Goal: Task Accomplishment & Management: Use online tool/utility

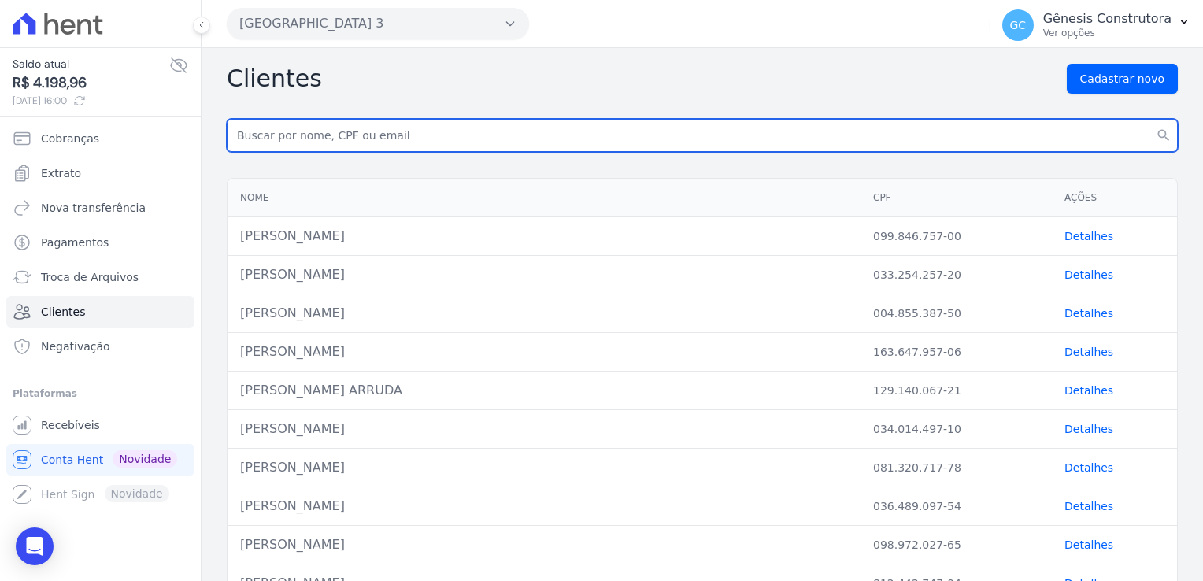
click at [372, 149] on input "text" at bounding box center [702, 135] width 951 height 33
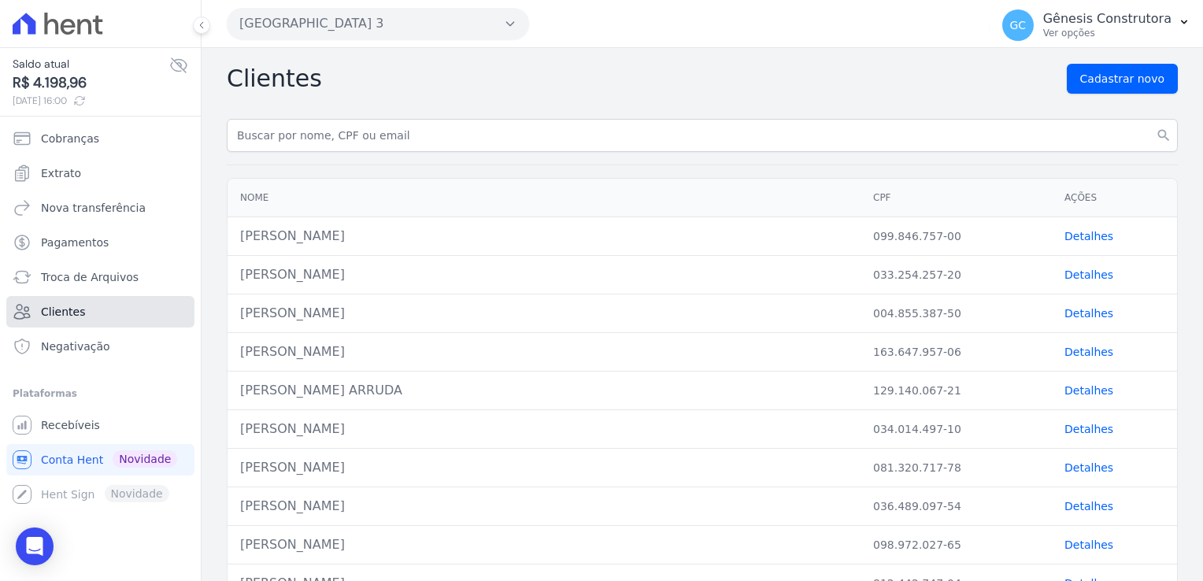
click at [82, 316] on link "Clientes" at bounding box center [100, 311] width 188 height 31
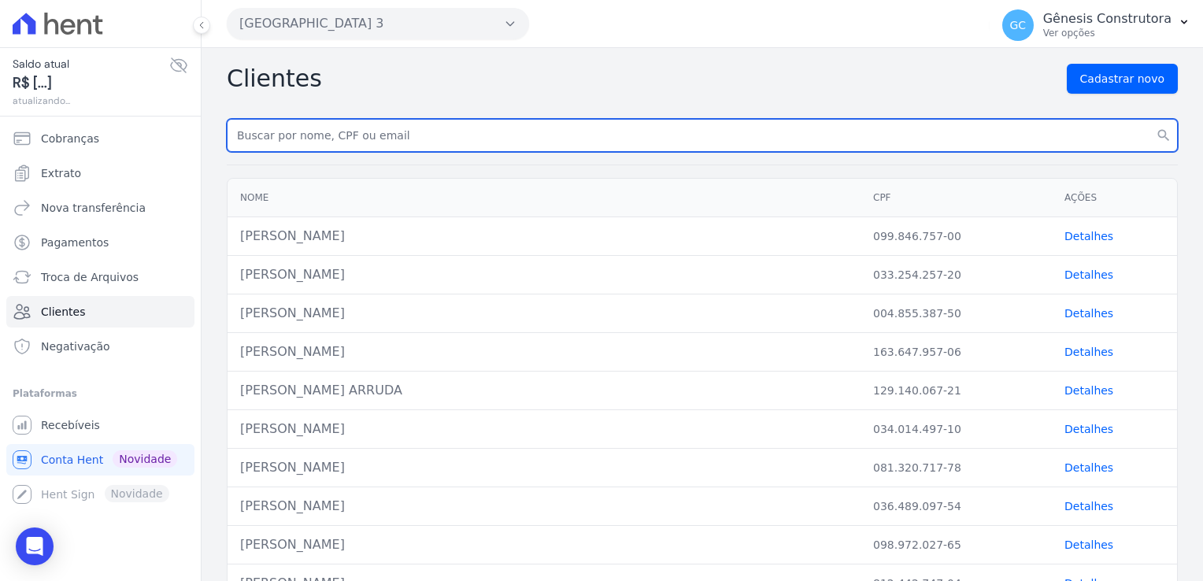
click at [369, 138] on input "text" at bounding box center [702, 135] width 951 height 33
paste input "[PERSON_NAME] DE [PERSON_NAME]"
type input "[PERSON_NAME] DE [PERSON_NAME]"
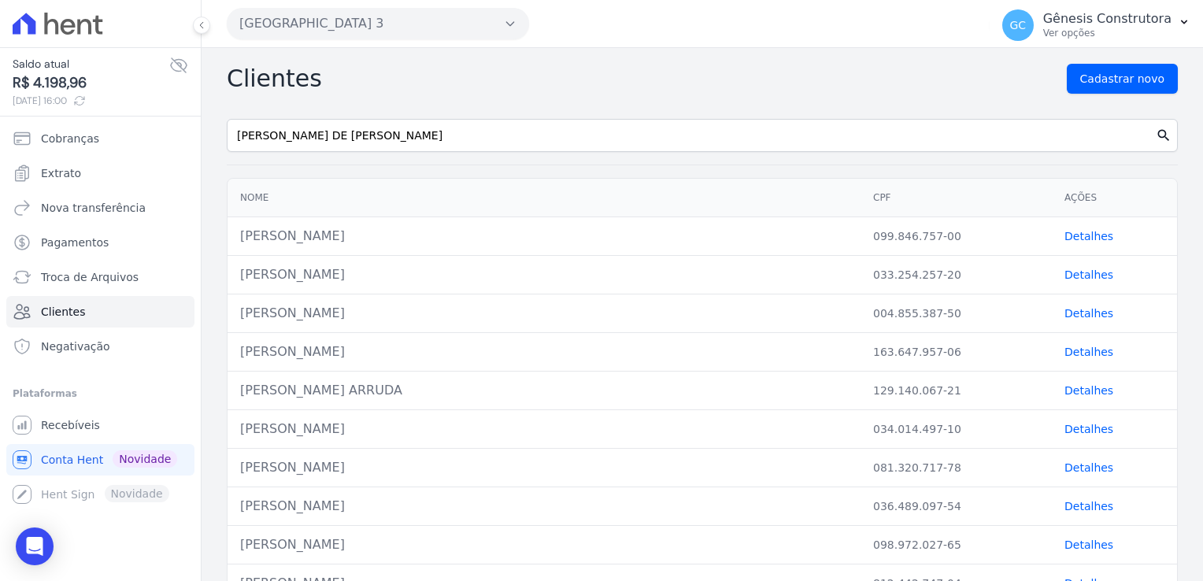
click at [1156, 131] on icon "search" at bounding box center [1164, 136] width 16 height 16
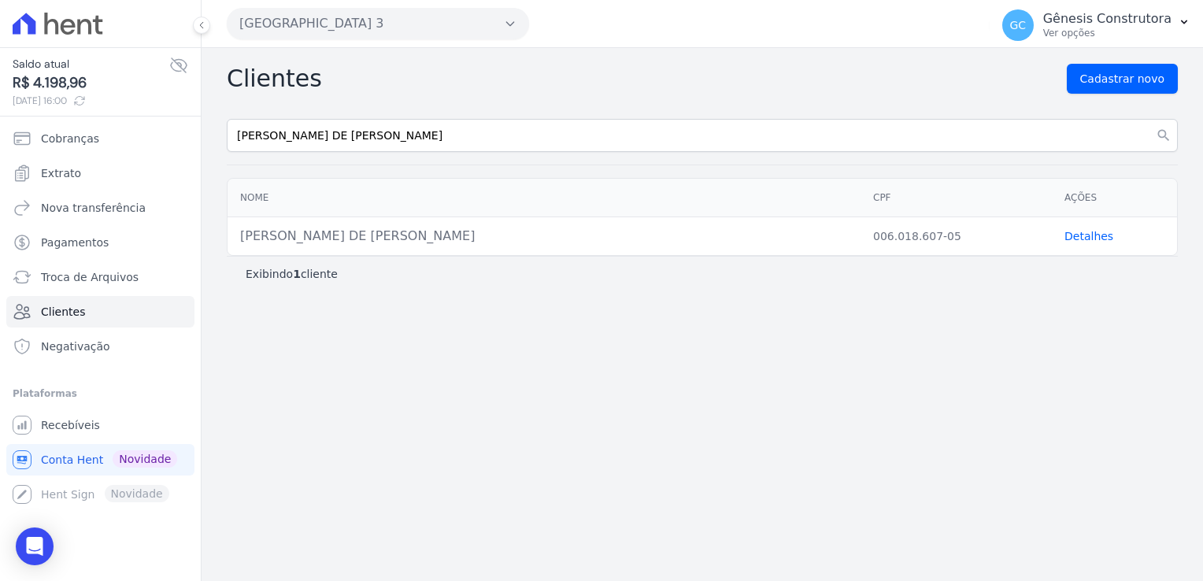
click at [1080, 238] on link "Detalhes" at bounding box center [1089, 236] width 49 height 13
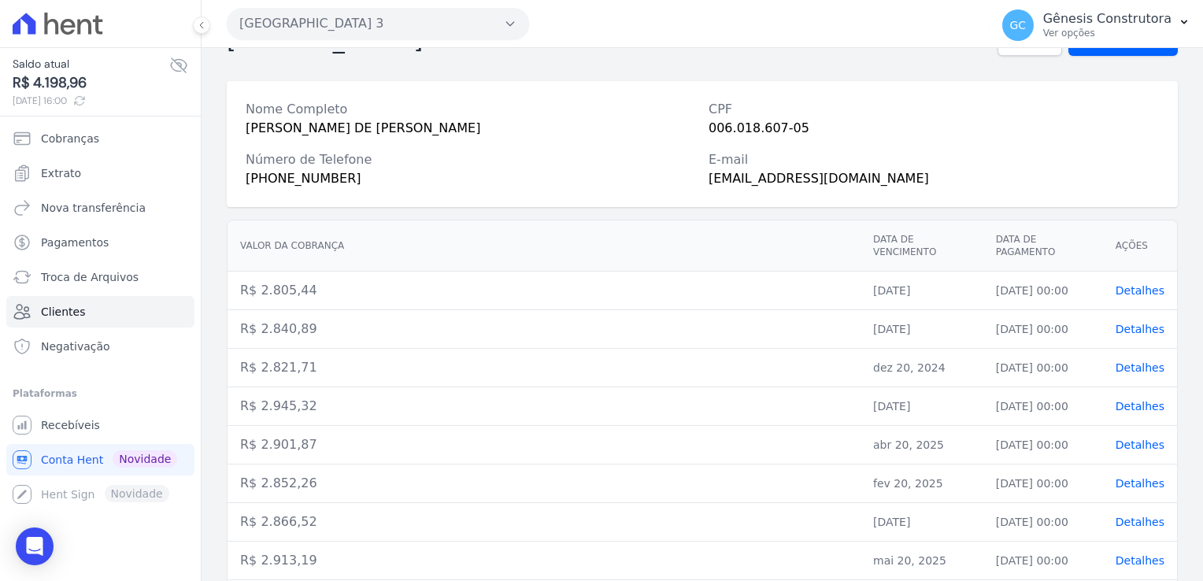
scroll to position [287, 0]
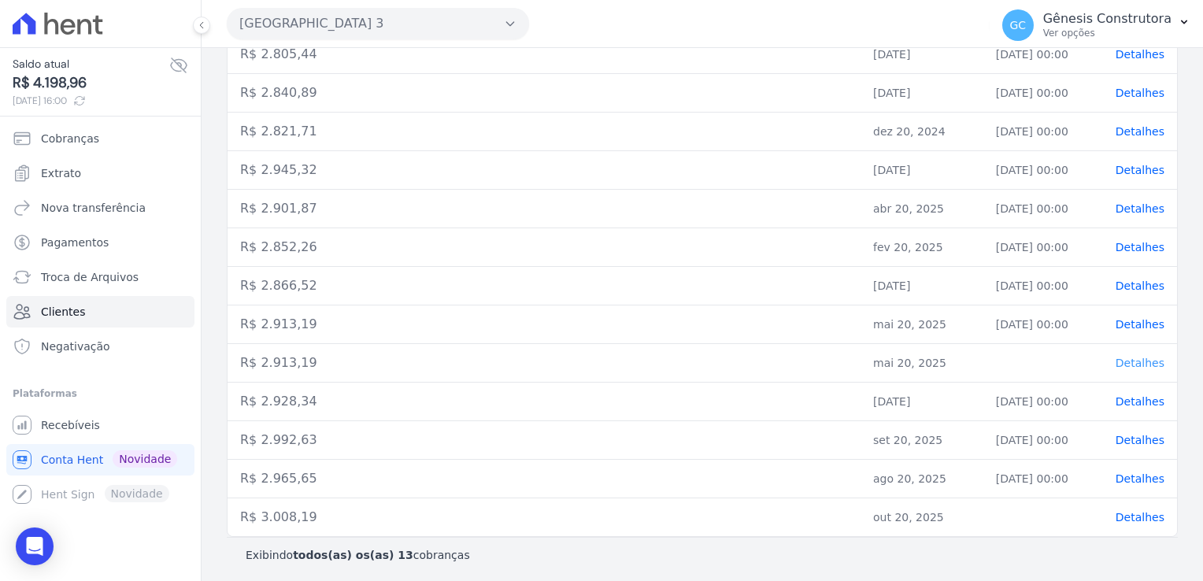
click at [1139, 357] on span "Detalhes" at bounding box center [1140, 363] width 49 height 13
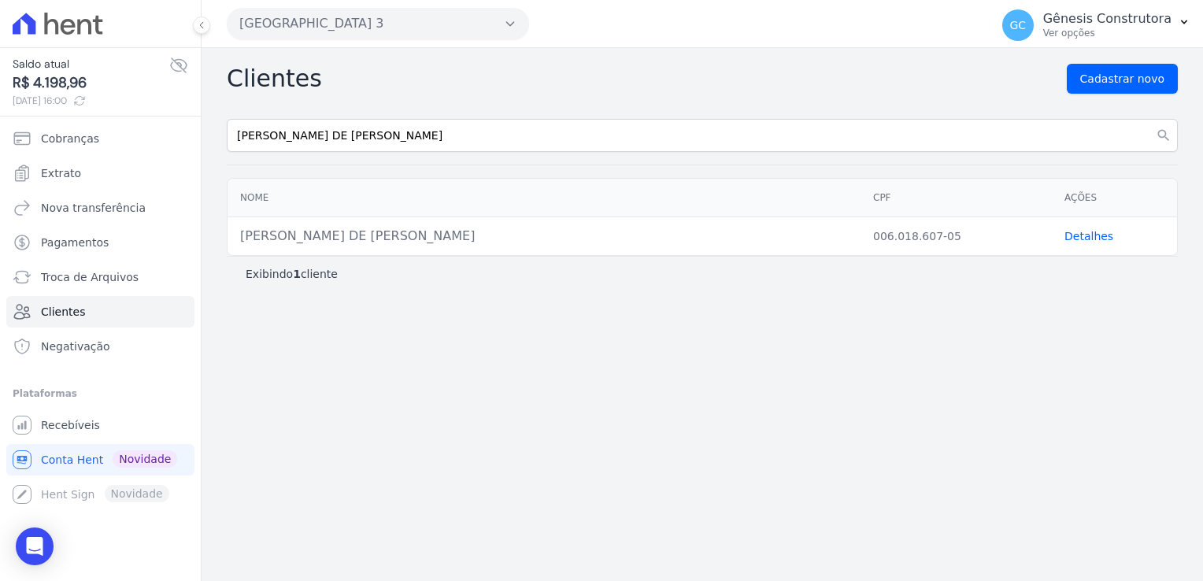
click at [1074, 237] on link "Detalhes" at bounding box center [1089, 236] width 49 height 13
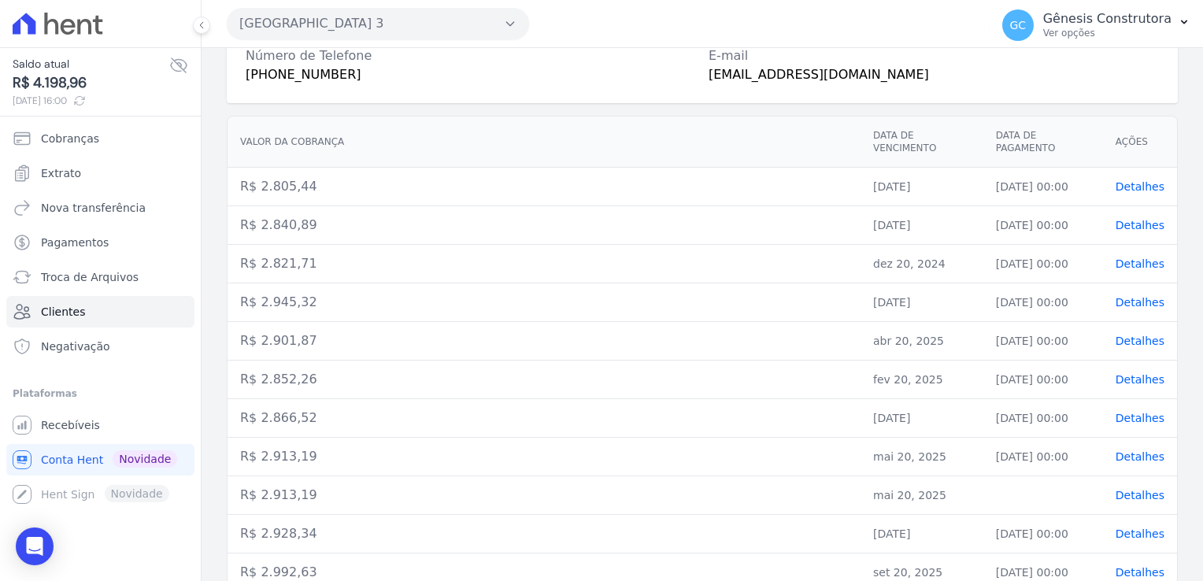
scroll to position [287, 0]
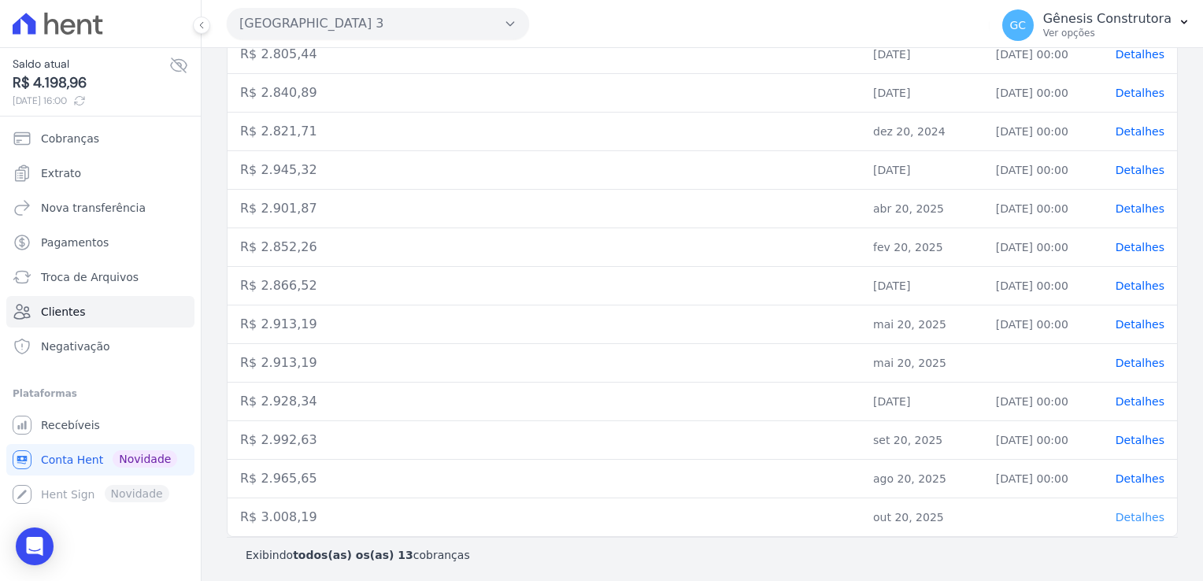
click at [1135, 515] on span "Detalhes" at bounding box center [1140, 517] width 49 height 13
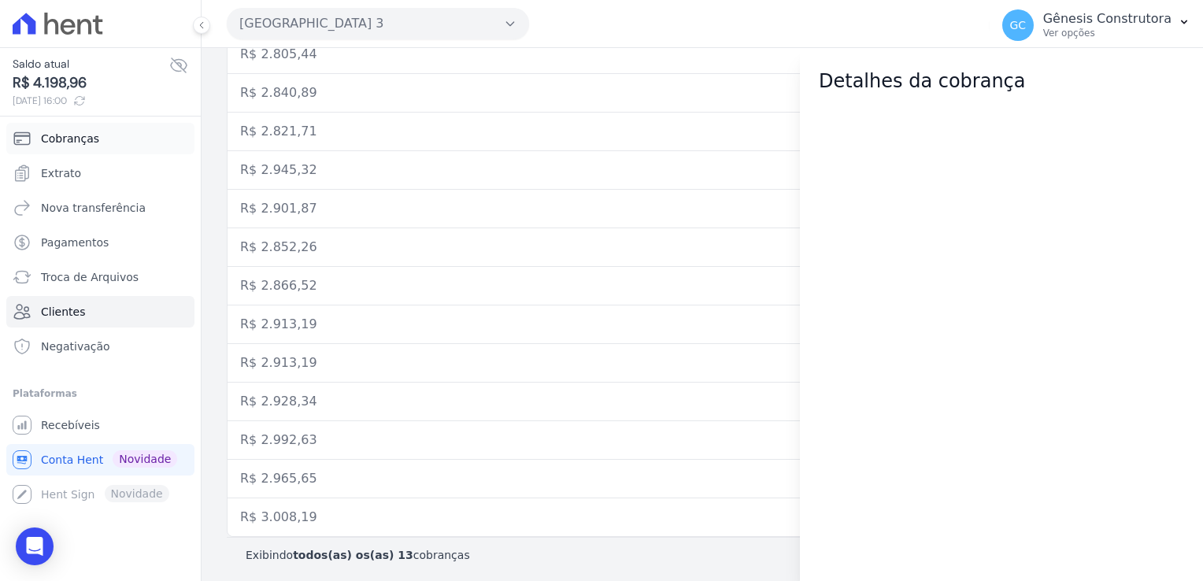
click at [54, 138] on span "Cobranças" at bounding box center [70, 139] width 58 height 16
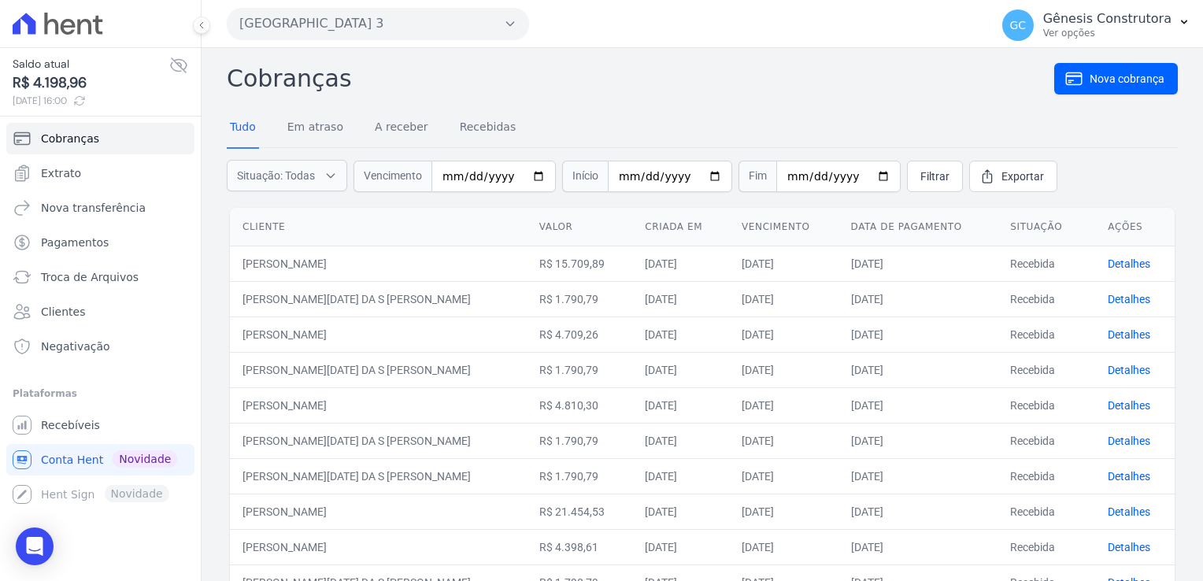
click at [431, 174] on span "Vencimento" at bounding box center [393, 176] width 78 height 31
click at [447, 183] on input "date" at bounding box center [494, 176] width 124 height 31
type input "[DATE]"
click at [1093, 74] on span "Nova cobrança" at bounding box center [1127, 79] width 75 height 16
click at [907, 177] on link "Filtrar" at bounding box center [935, 176] width 56 height 31
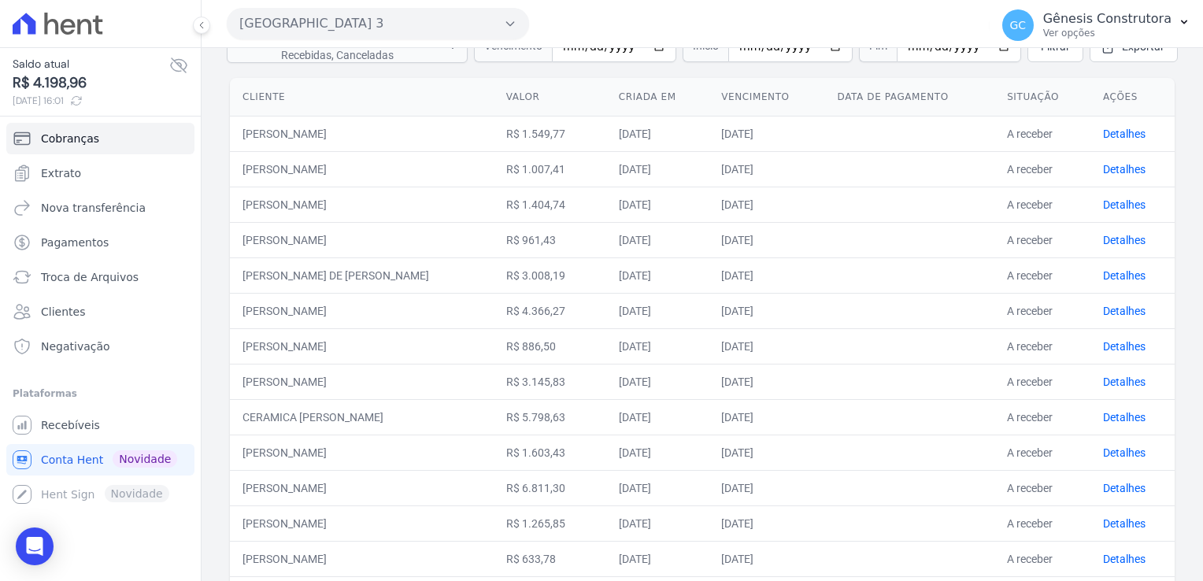
scroll to position [157, 0]
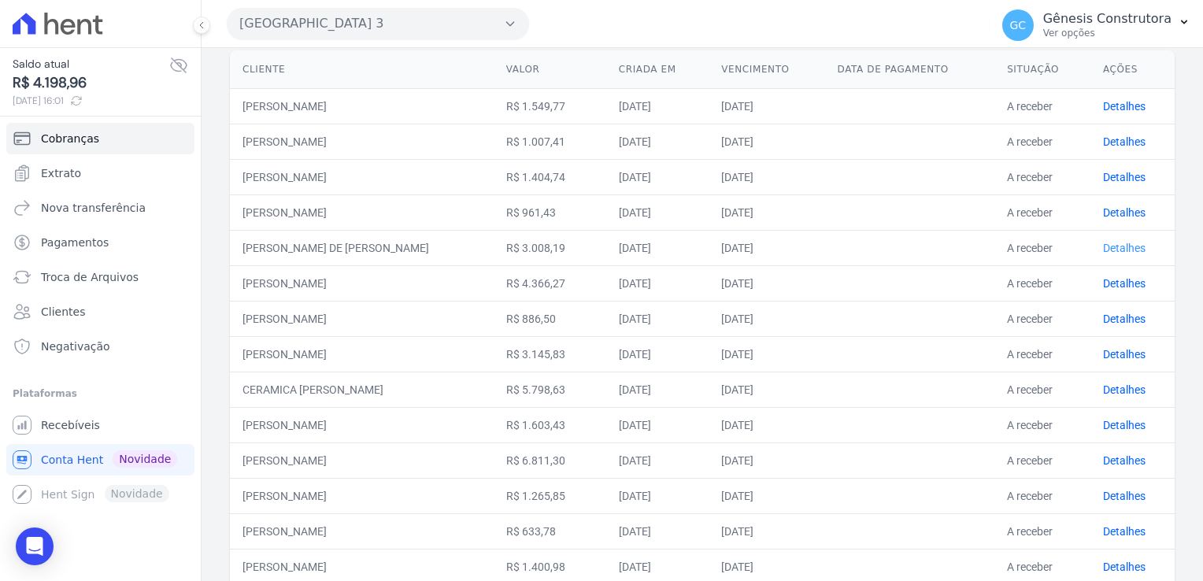
click at [1120, 244] on link "Detalhes" at bounding box center [1124, 248] width 43 height 13
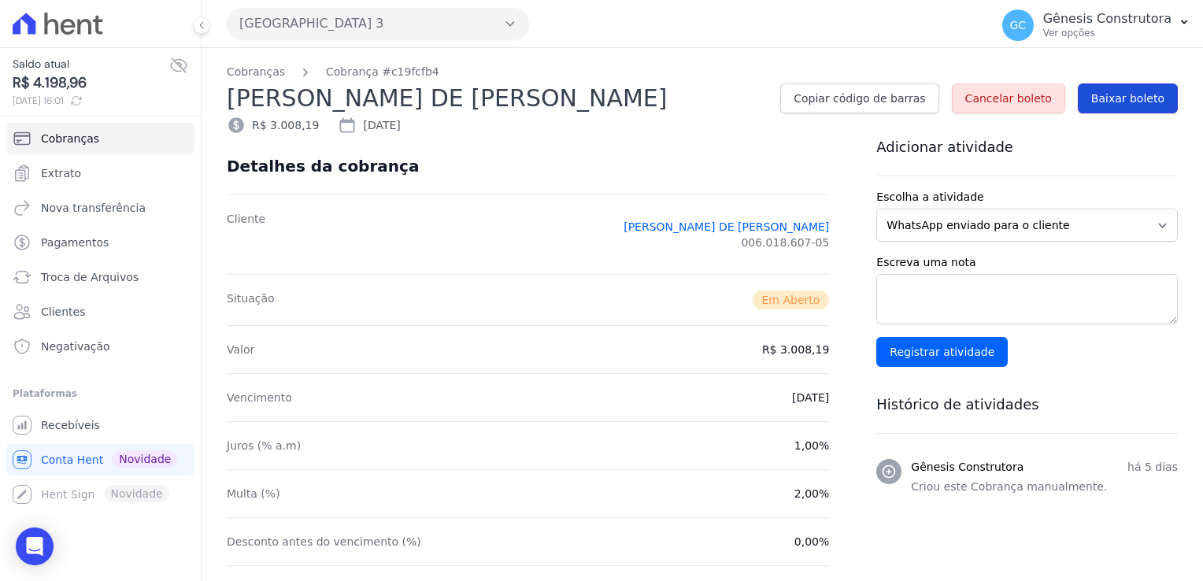
click at [1130, 98] on span "Baixar boleto" at bounding box center [1127, 99] width 73 height 16
